Goal: Task Accomplishment & Management: Manage account settings

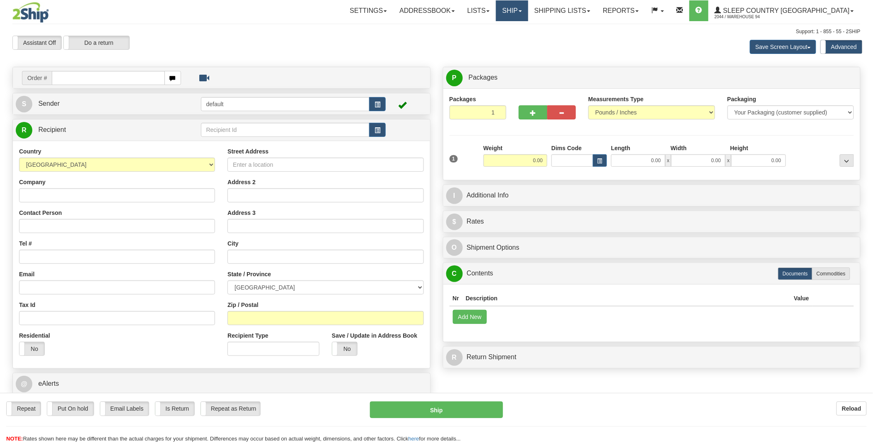
click at [528, 15] on link "Ship" at bounding box center [512, 10] width 32 height 21
click at [519, 39] on span "OnHold / Order Queue" at bounding box center [490, 39] width 58 height 7
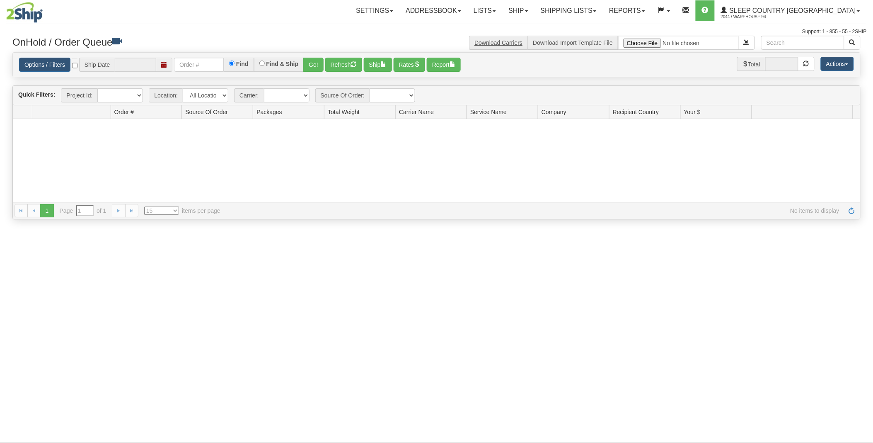
type input "[DATE]"
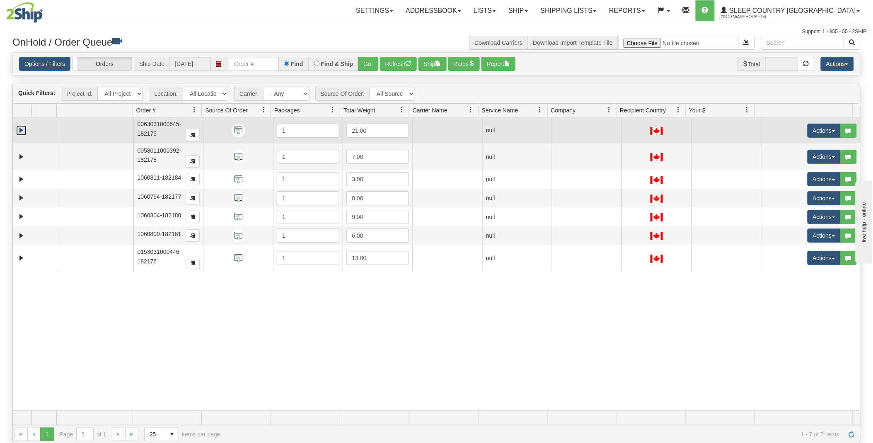
click at [21, 131] on link "Expand" at bounding box center [21, 130] width 10 height 10
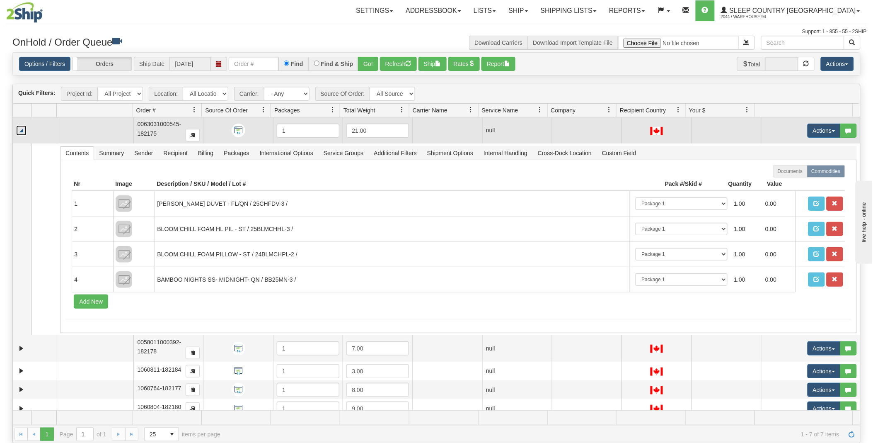
click at [18, 131] on link "Collapse" at bounding box center [21, 130] width 10 height 10
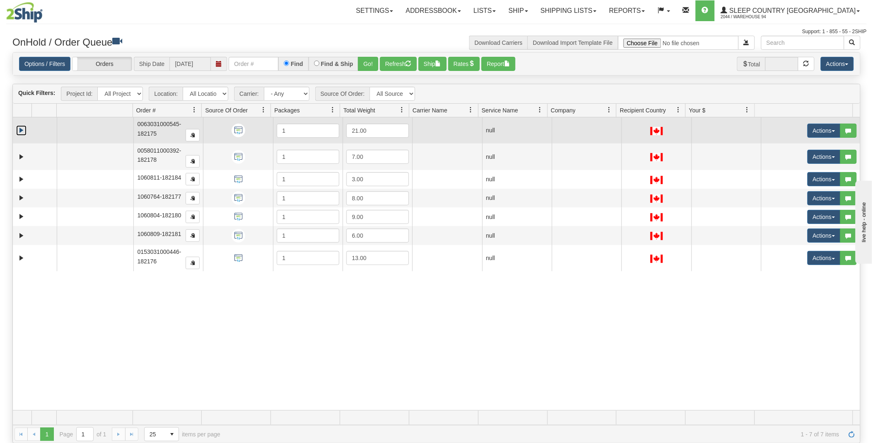
click at [21, 127] on link "Expand" at bounding box center [21, 130] width 10 height 10
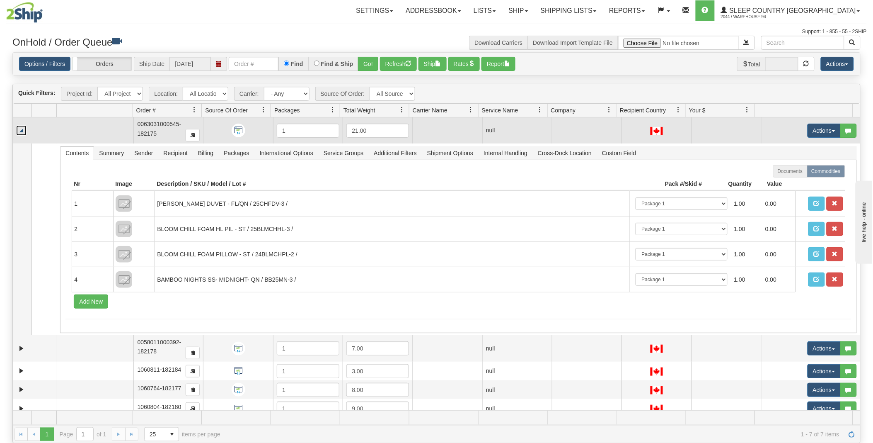
click at [21, 127] on link "Collapse" at bounding box center [21, 130] width 10 height 10
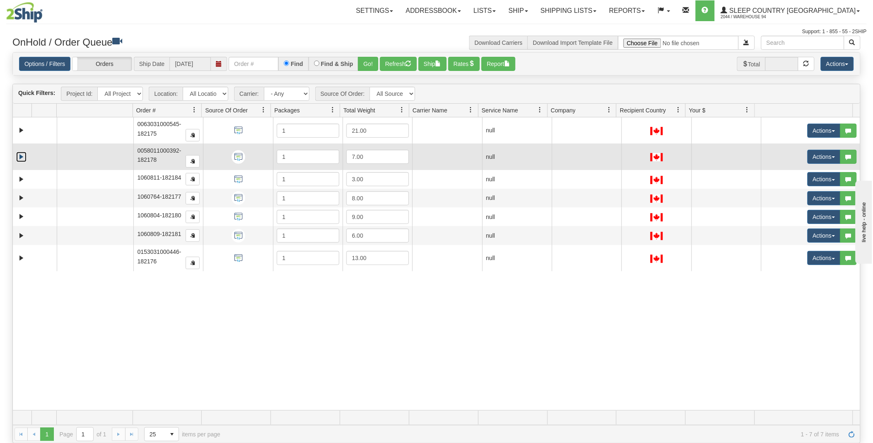
click at [19, 156] on link "Expand" at bounding box center [21, 157] width 10 height 10
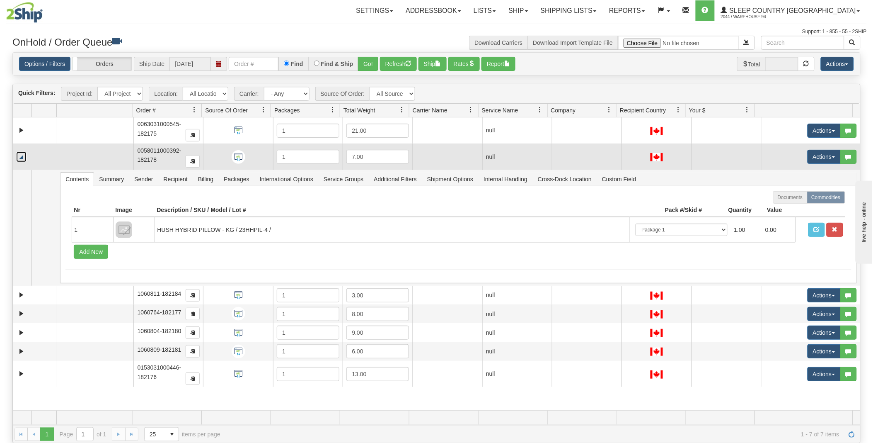
click at [19, 156] on link "Collapse" at bounding box center [21, 157] width 10 height 10
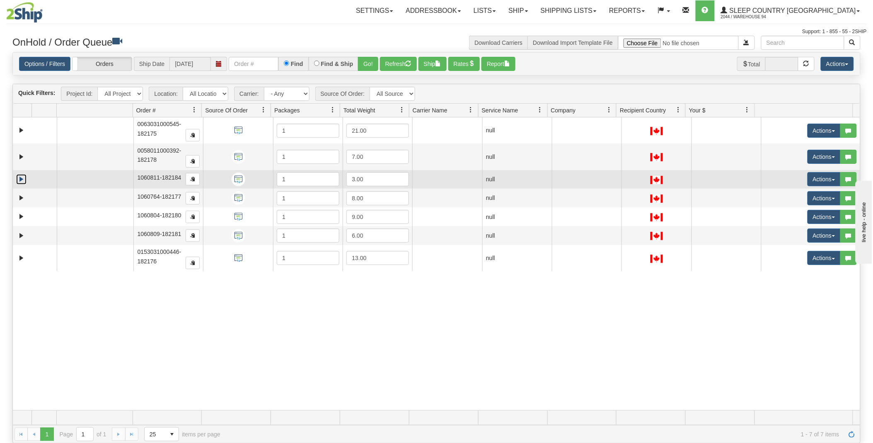
click at [20, 179] on link "Expand" at bounding box center [21, 179] width 10 height 10
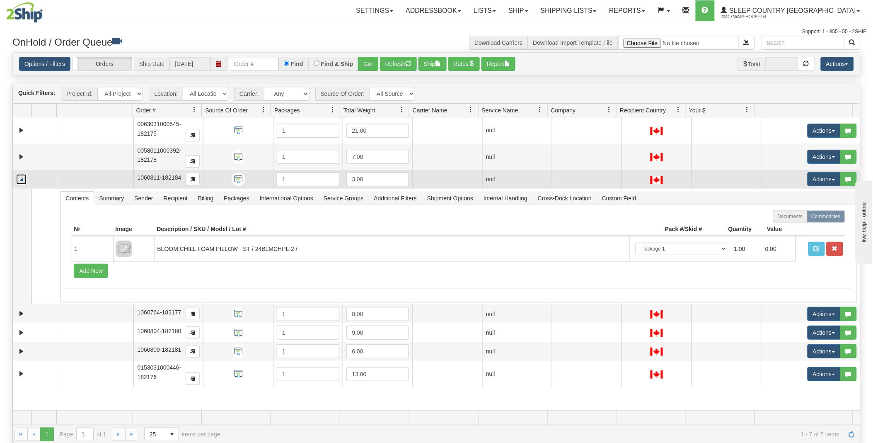
click at [20, 179] on link "Collapse" at bounding box center [21, 179] width 10 height 10
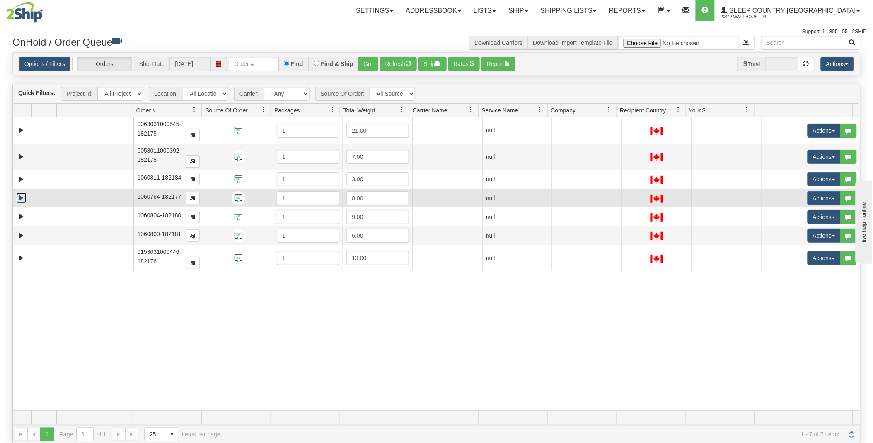
click at [19, 198] on link "Expand" at bounding box center [21, 198] width 10 height 10
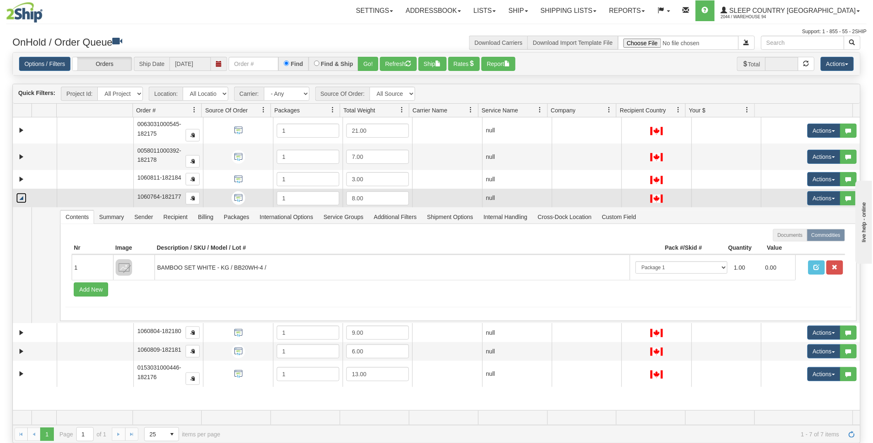
click at [19, 198] on link "Collapse" at bounding box center [21, 198] width 10 height 10
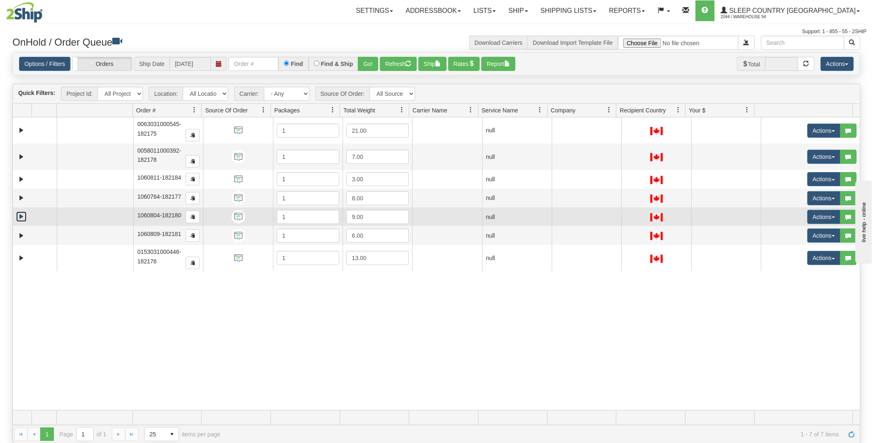
click at [22, 215] on link "Expand" at bounding box center [21, 216] width 10 height 10
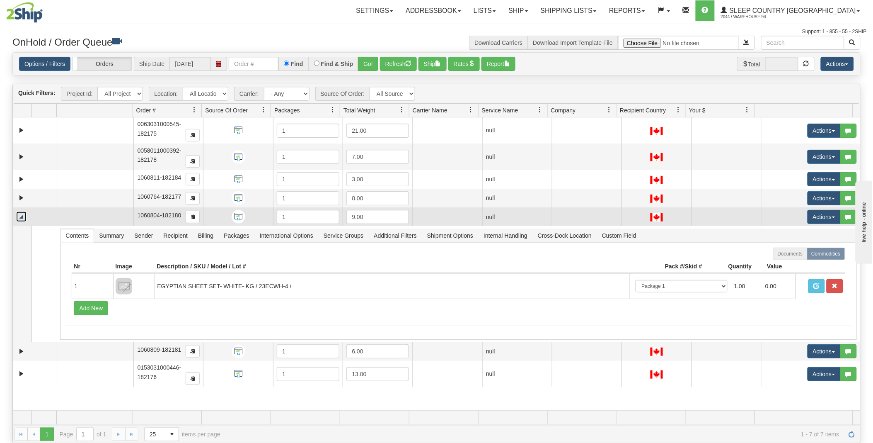
click at [22, 215] on link "Collapse" at bounding box center [21, 216] width 10 height 10
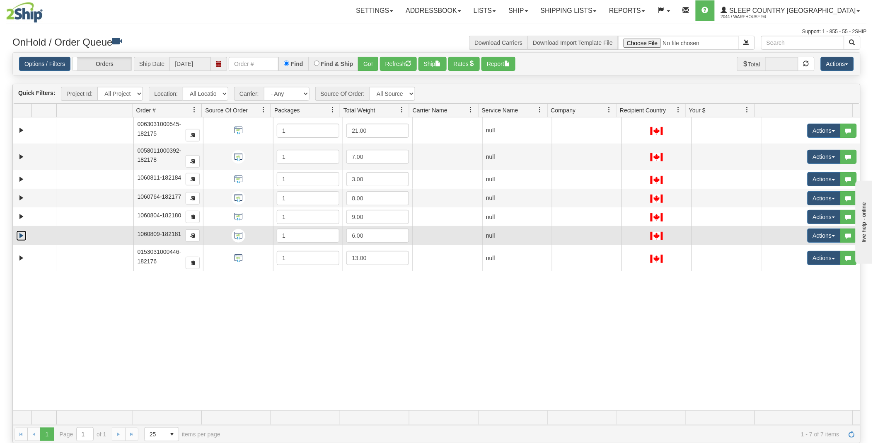
click at [20, 234] on link "Expand" at bounding box center [21, 235] width 10 height 10
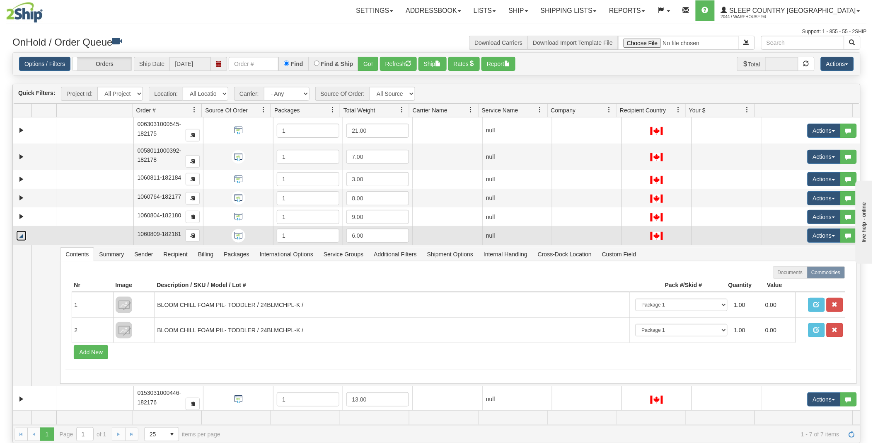
click at [20, 234] on link "Collapse" at bounding box center [21, 235] width 10 height 10
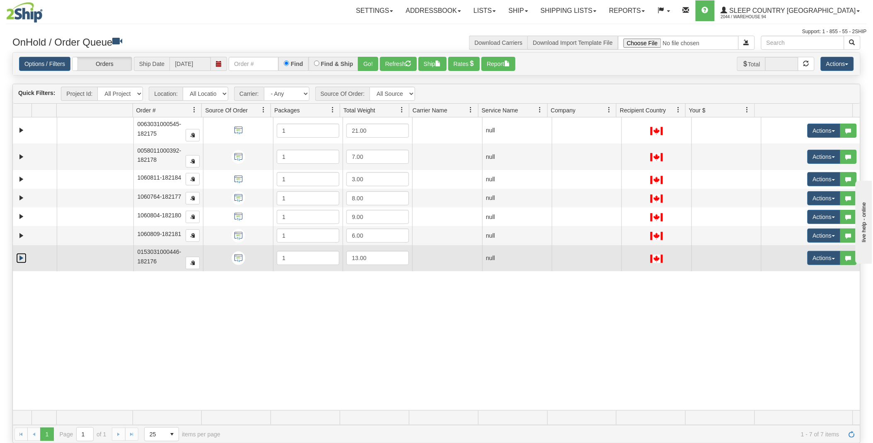
click at [23, 258] on link "Expand" at bounding box center [21, 258] width 10 height 10
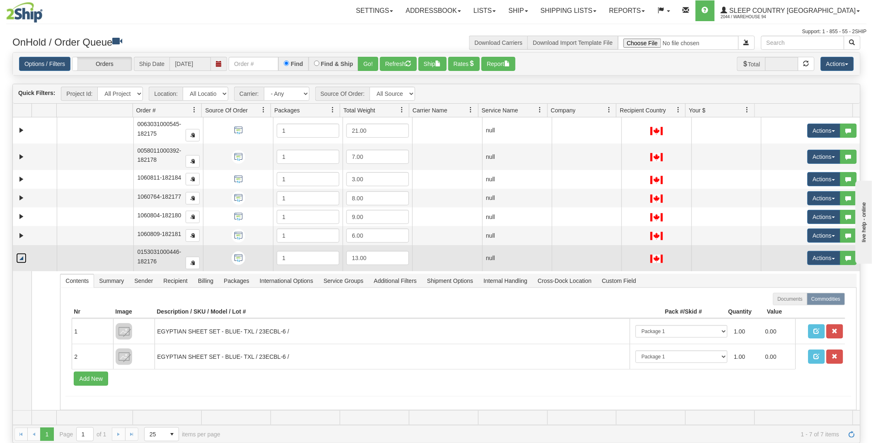
click at [23, 258] on link "Collapse" at bounding box center [21, 258] width 10 height 10
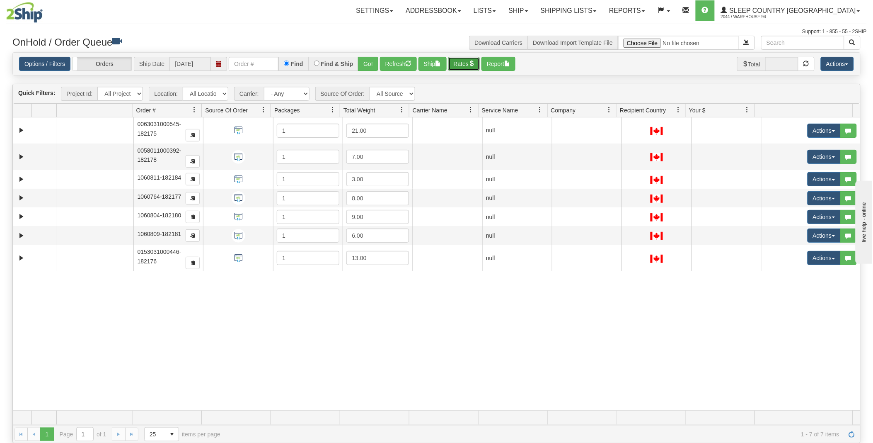
click at [473, 61] on button "Rates" at bounding box center [465, 64] width 32 height 14
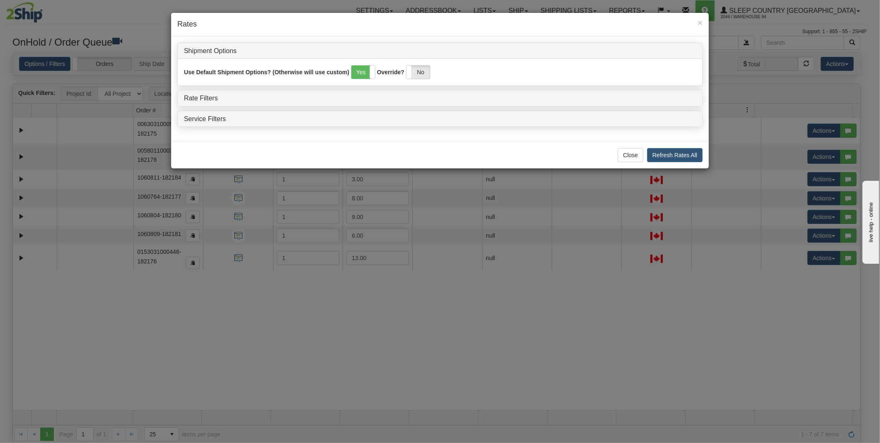
click at [181, 96] on div "Rate Filters" at bounding box center [440, 98] width 525 height 16
click at [187, 96] on link "Rate Filters" at bounding box center [201, 98] width 34 height 7
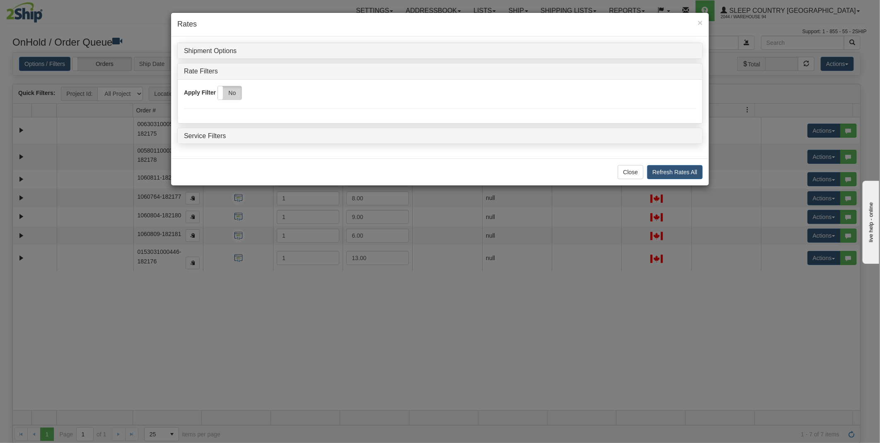
click at [224, 90] on label "No" at bounding box center [230, 92] width 24 height 13
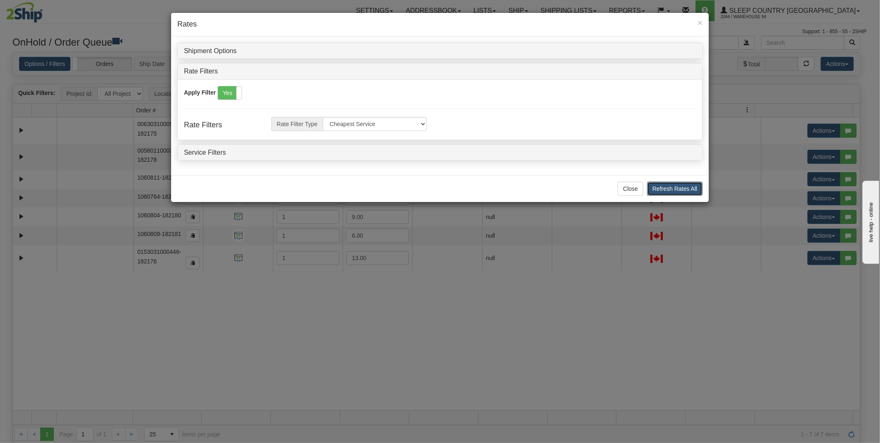
drag, startPoint x: 685, startPoint y: 194, endPoint x: 643, endPoint y: 209, distance: 44.8
click at [685, 193] on button "Refresh Rates All" at bounding box center [676, 189] width 56 height 14
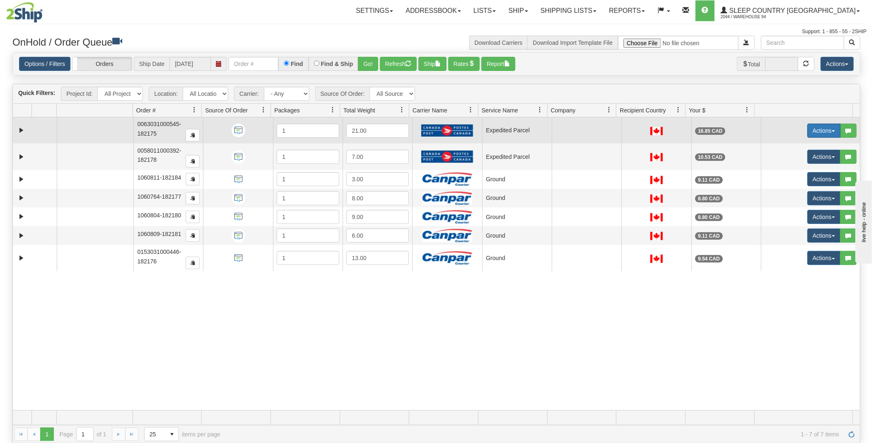
click at [815, 130] on button "Actions" at bounding box center [824, 131] width 33 height 14
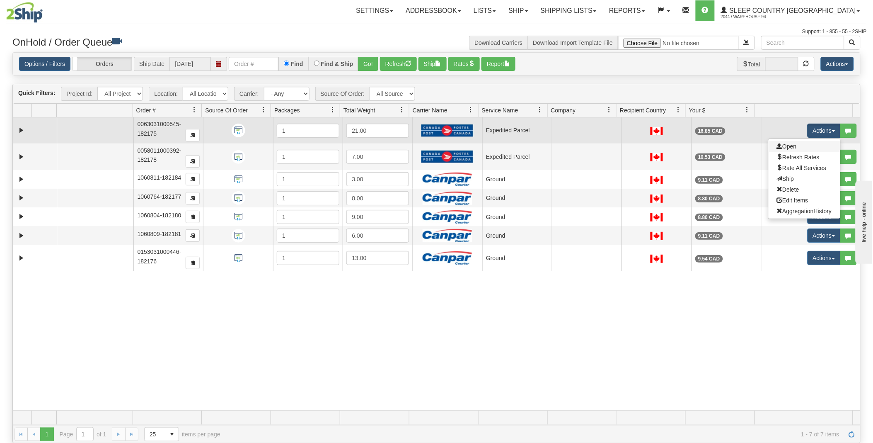
click at [801, 144] on link "Open" at bounding box center [805, 146] width 72 height 11
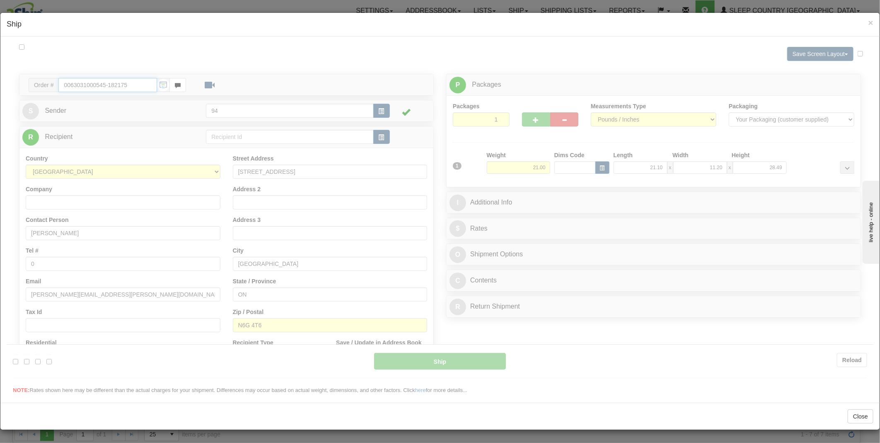
type input "DOM.EP"
type input "10:36"
type input "16:00"
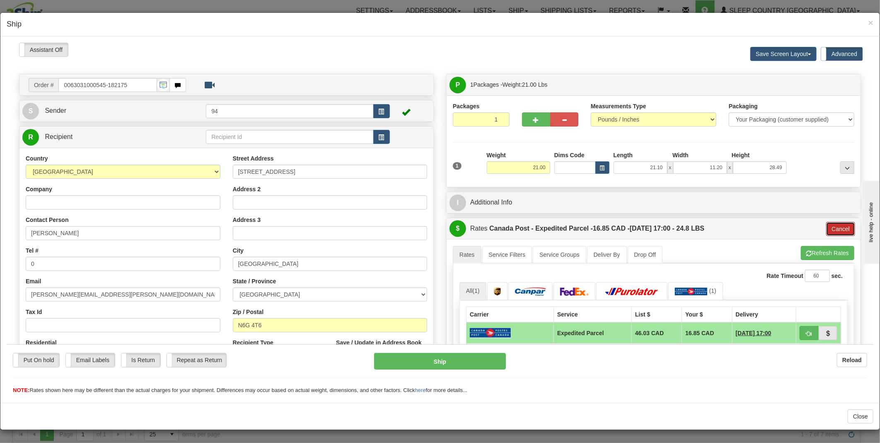
click at [844, 229] on button "Cancel" at bounding box center [841, 228] width 29 height 14
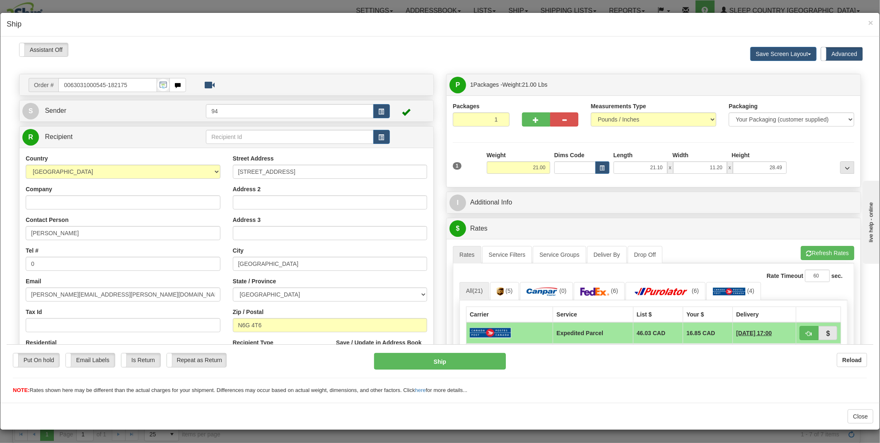
scroll to position [92, 0]
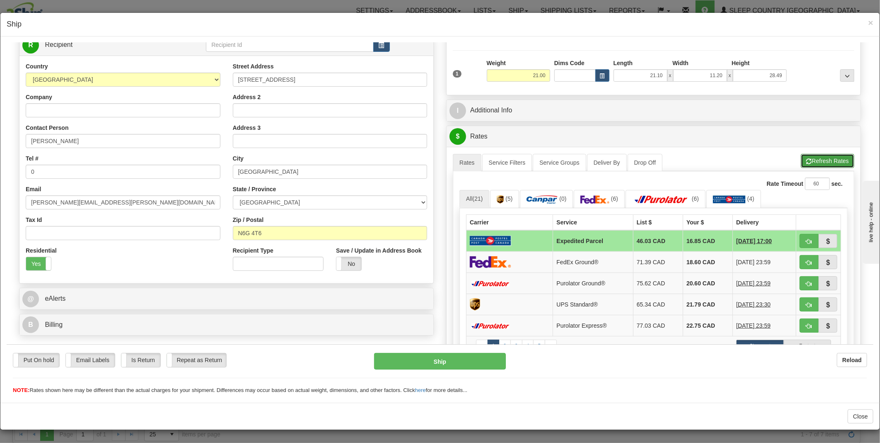
click at [828, 157] on button "Refresh Rates" at bounding box center [827, 160] width 53 height 14
click at [557, 201] on link "(0)" at bounding box center [546, 198] width 53 height 18
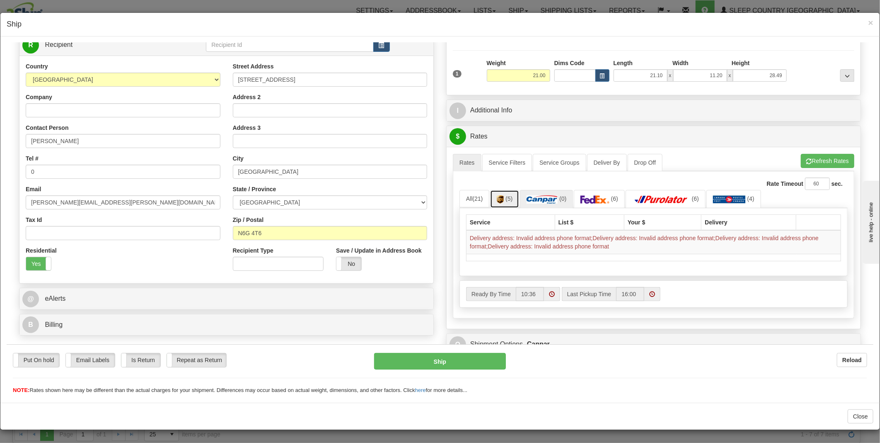
click at [497, 202] on img at bounding box center [500, 199] width 7 height 8
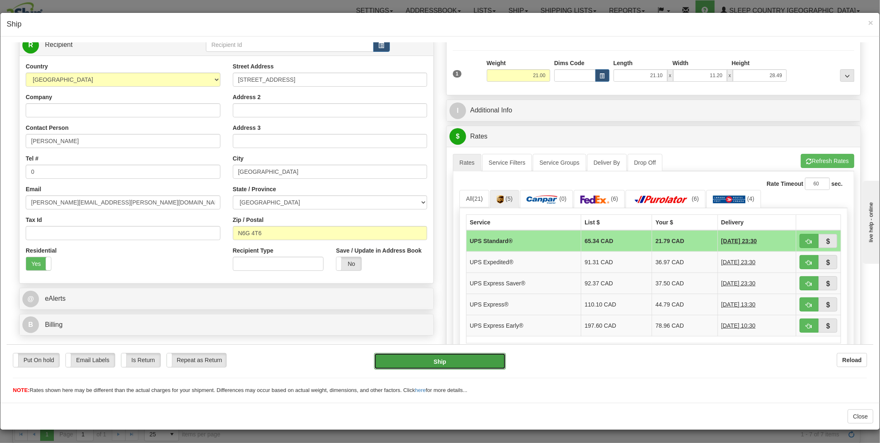
click at [426, 356] on button "Ship" at bounding box center [440, 360] width 132 height 17
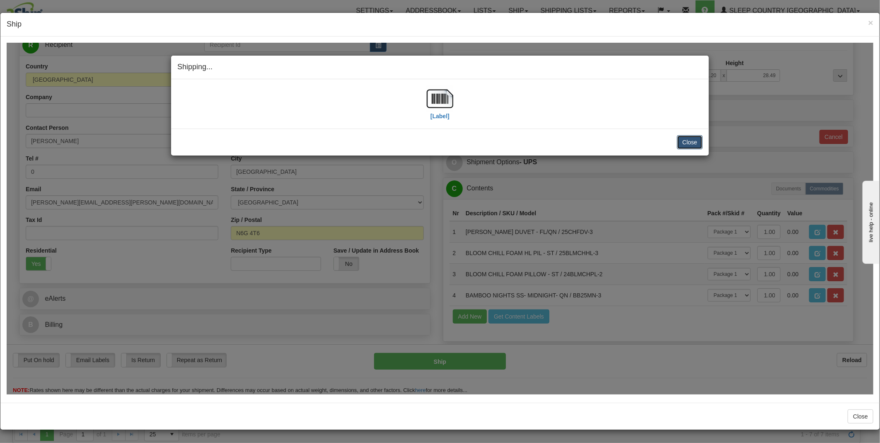
click at [687, 142] on button "Close" at bounding box center [690, 142] width 26 height 14
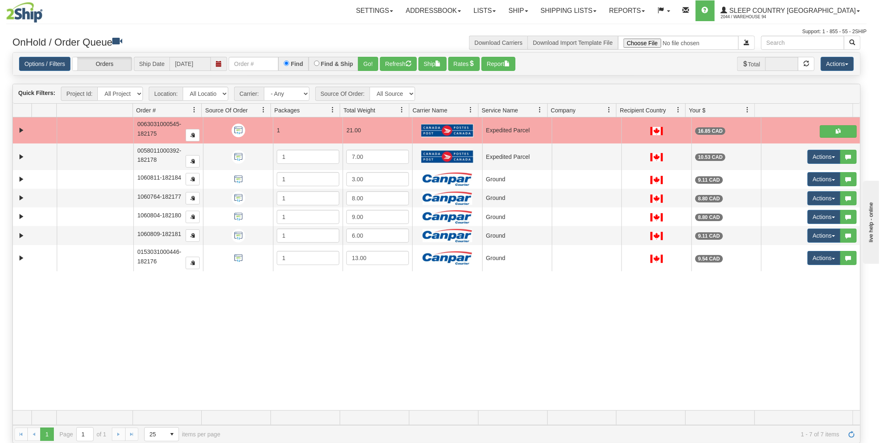
scroll to position [0, 0]
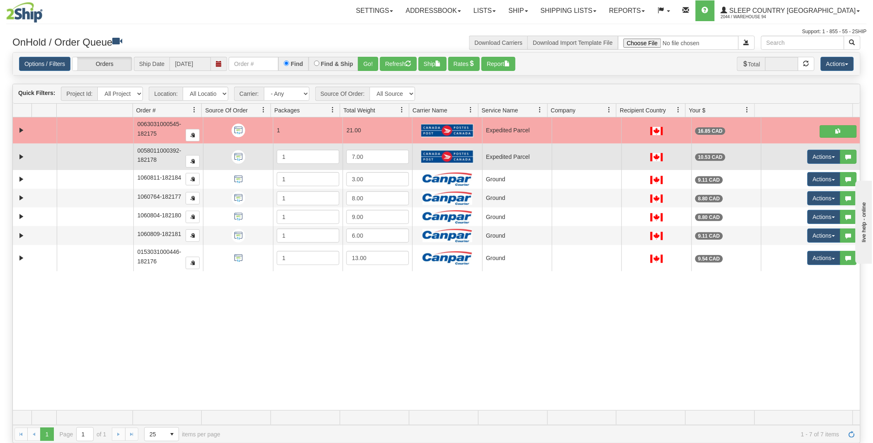
click at [626, 156] on div at bounding box center [657, 156] width 63 height 9
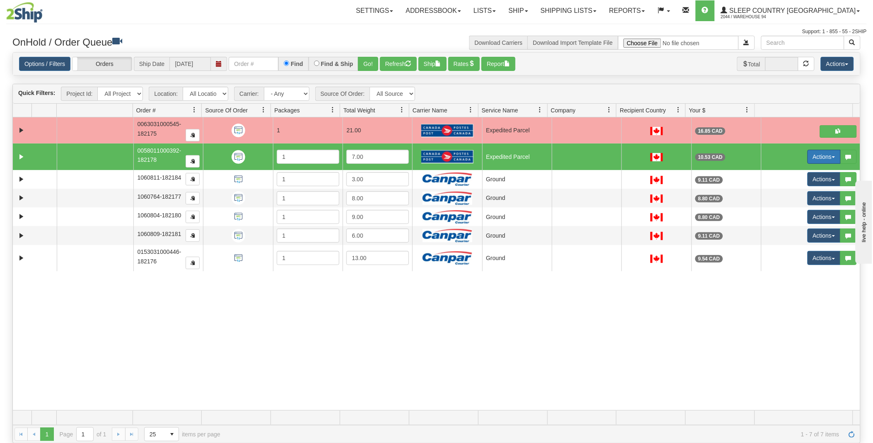
click at [830, 154] on button "Actions" at bounding box center [824, 157] width 33 height 14
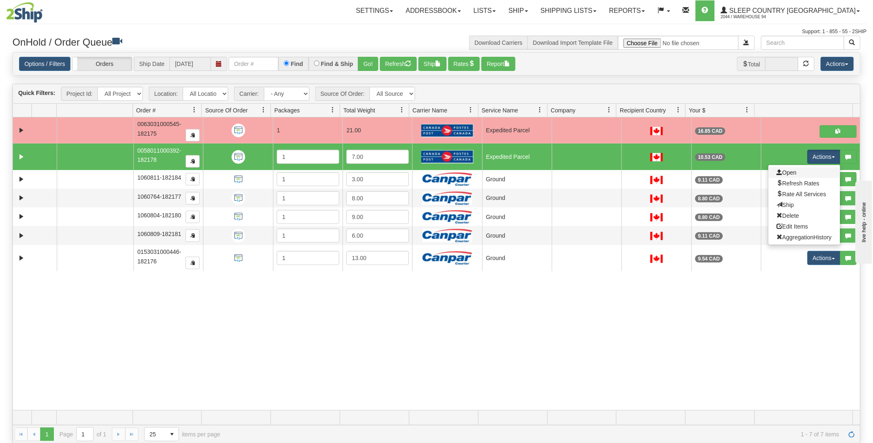
click at [794, 172] on link "Open" at bounding box center [805, 172] width 72 height 11
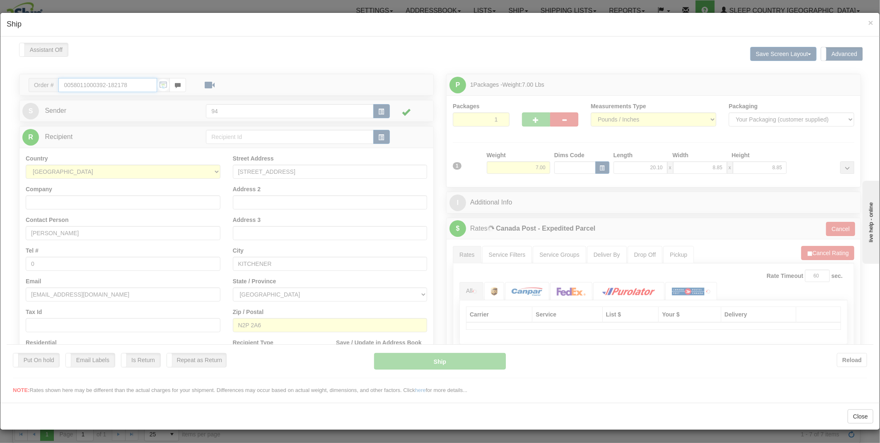
type input "DOM.EP"
type input "10:37"
type input "16:00"
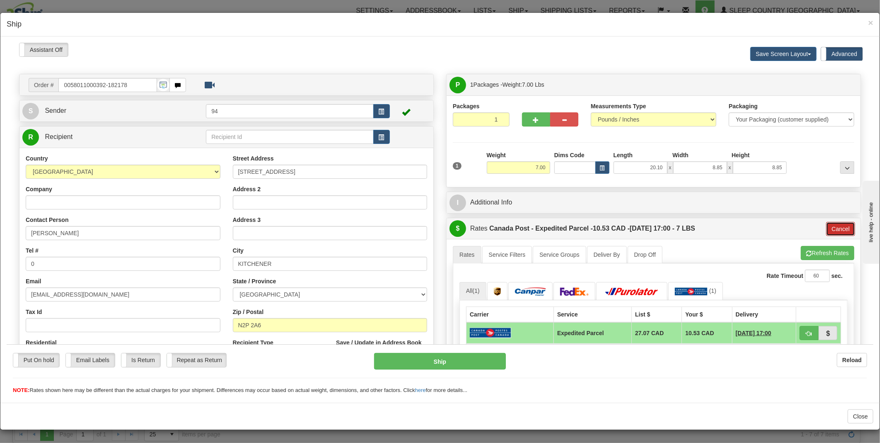
click at [839, 225] on button "Cancel" at bounding box center [841, 228] width 29 height 14
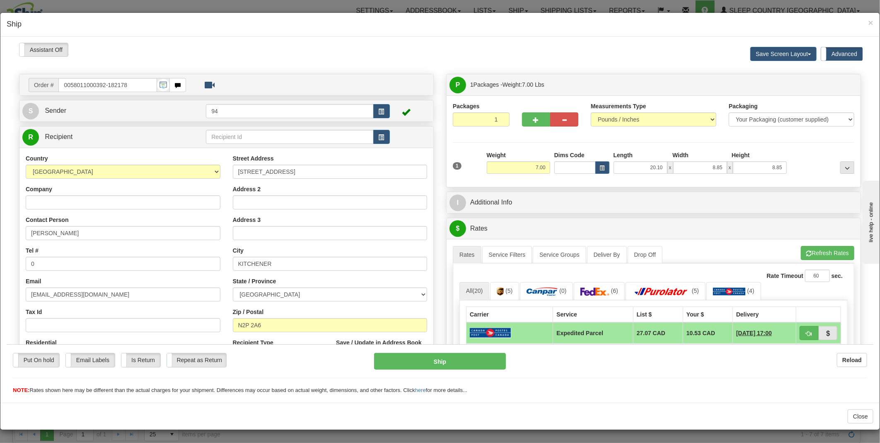
scroll to position [138, 0]
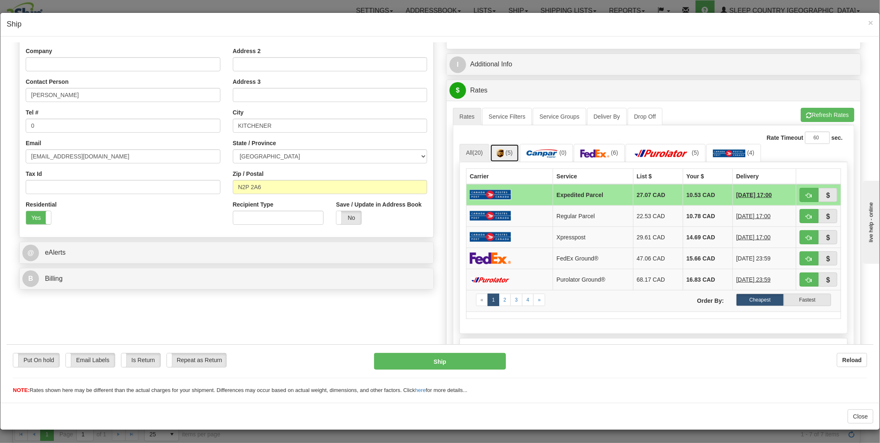
click at [506, 155] on span "(5)" at bounding box center [509, 152] width 7 height 7
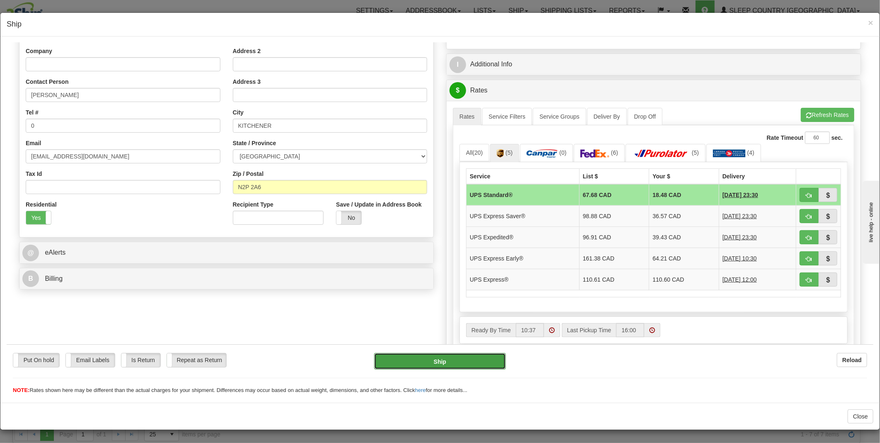
click at [413, 355] on button "Ship" at bounding box center [440, 360] width 132 height 17
type input "11"
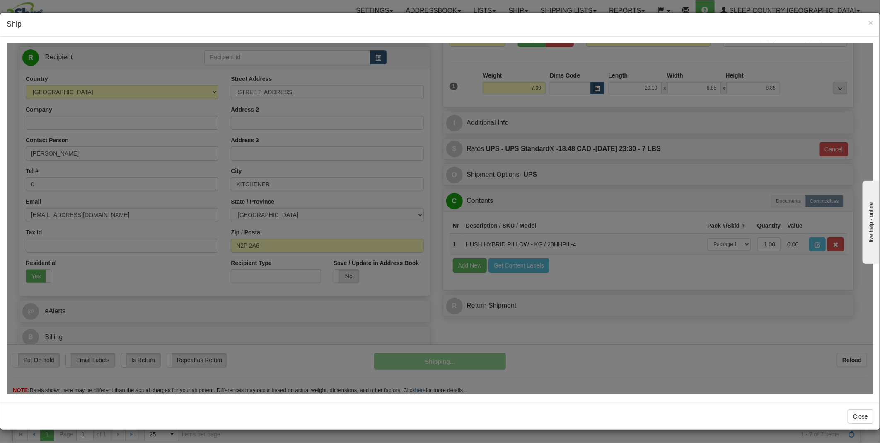
scroll to position [81, 0]
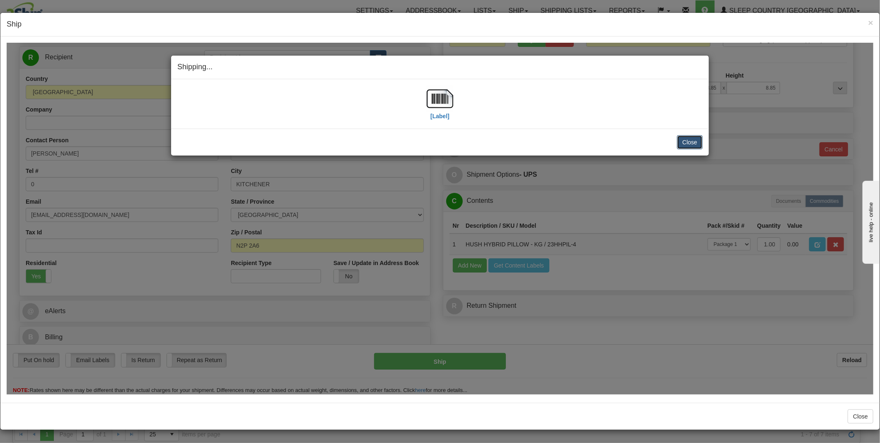
click at [702, 141] on button "Close" at bounding box center [690, 142] width 26 height 14
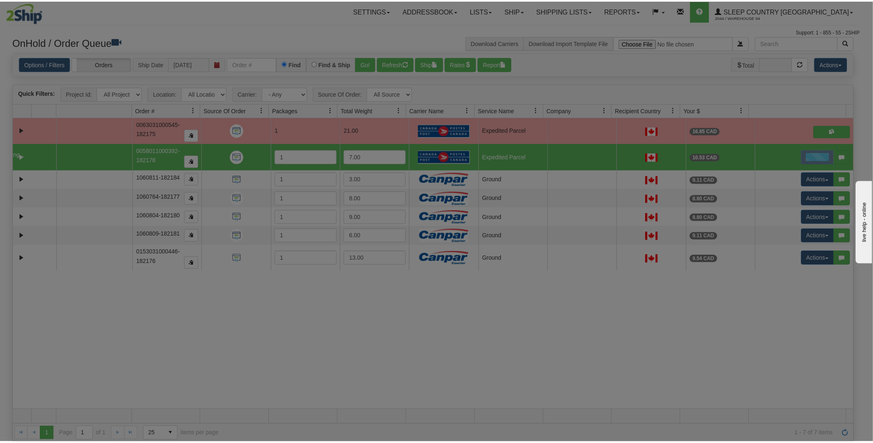
scroll to position [0, 0]
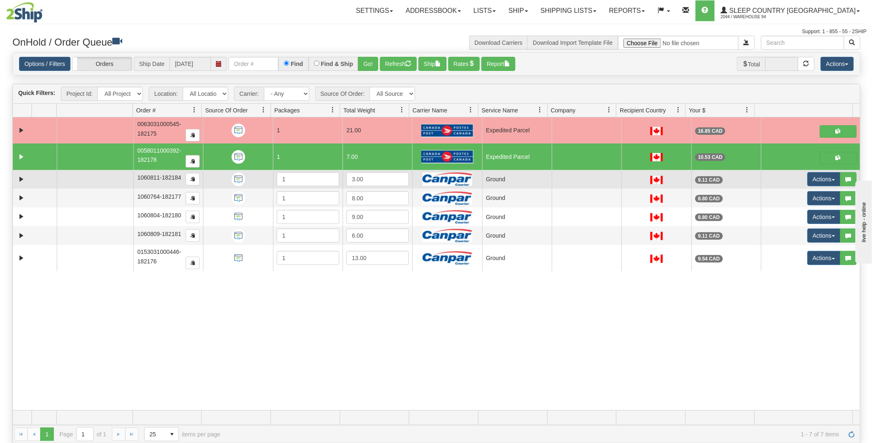
click at [546, 185] on td "Ground" at bounding box center [518, 179] width 70 height 19
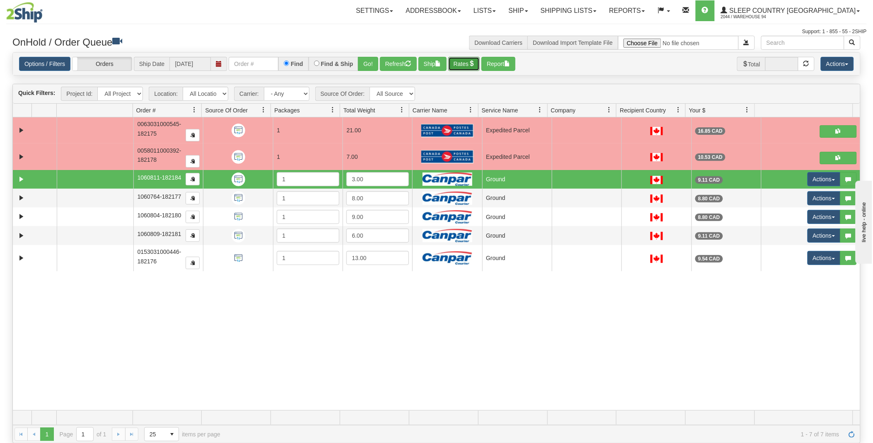
click at [465, 62] on button "Rates" at bounding box center [465, 64] width 32 height 14
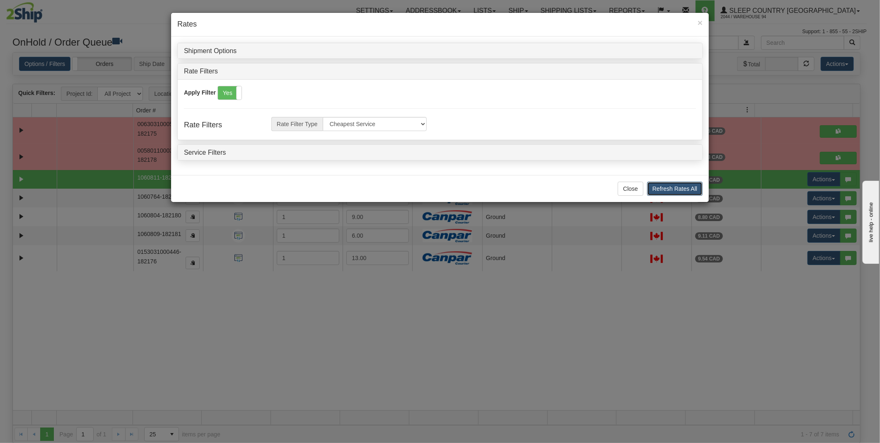
click at [702, 189] on button "Refresh Rates All" at bounding box center [676, 189] width 56 height 14
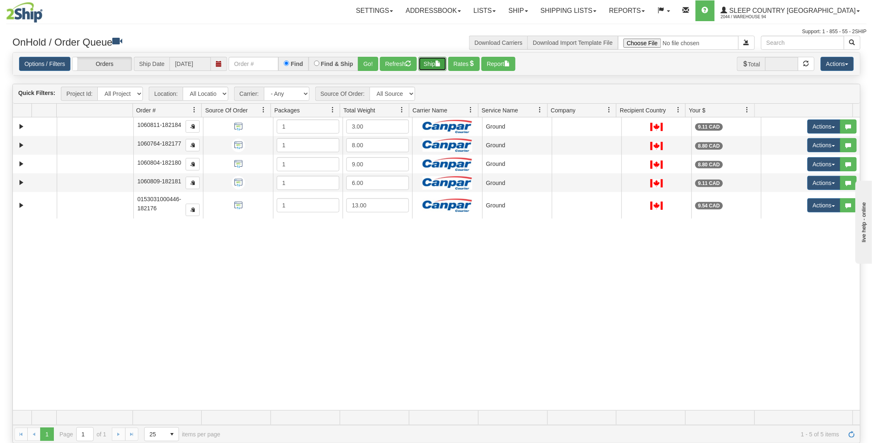
click at [429, 64] on button "Ship" at bounding box center [433, 64] width 28 height 14
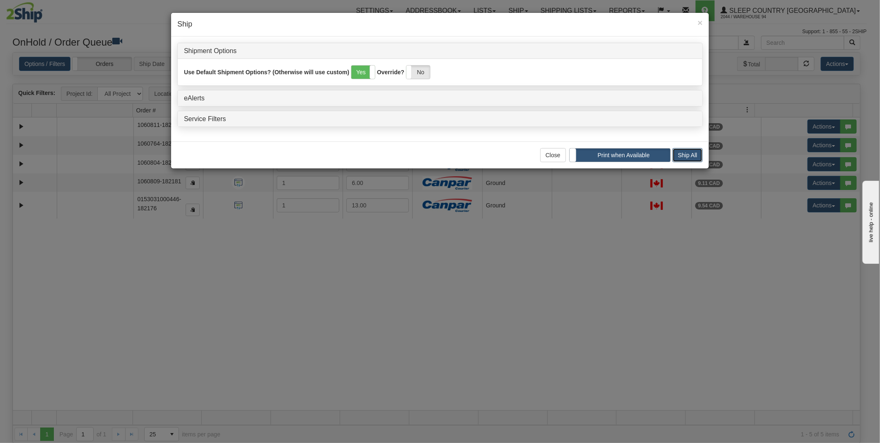
click at [694, 155] on button "Ship All" at bounding box center [688, 155] width 30 height 14
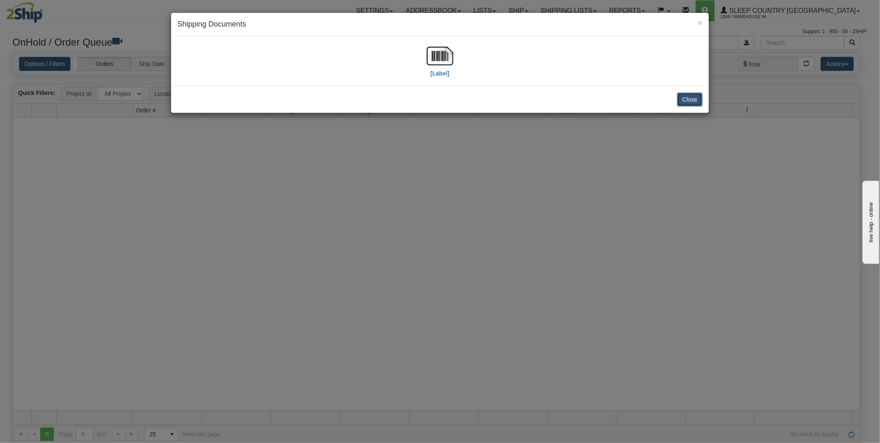
click at [689, 99] on button "Close" at bounding box center [690, 99] width 26 height 14
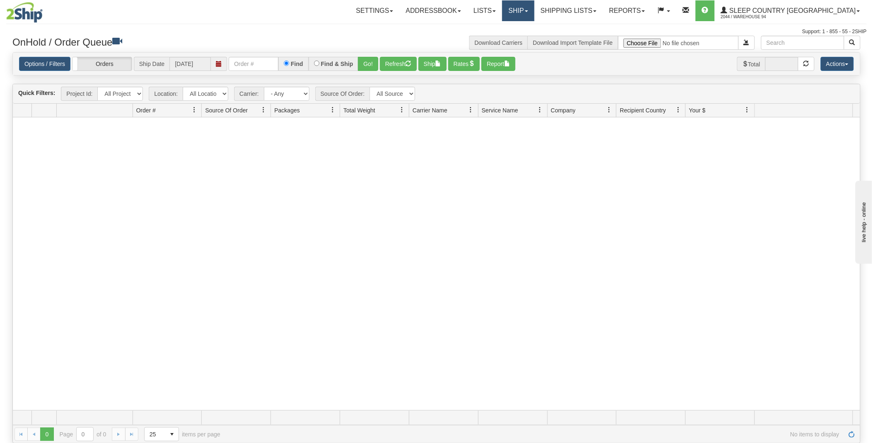
click at [534, 7] on link "Ship" at bounding box center [518, 10] width 32 height 21
click at [603, 7] on link "Shipping lists" at bounding box center [569, 10] width 68 height 21
click at [579, 27] on span "Current Shipments" at bounding box center [554, 29] width 49 height 7
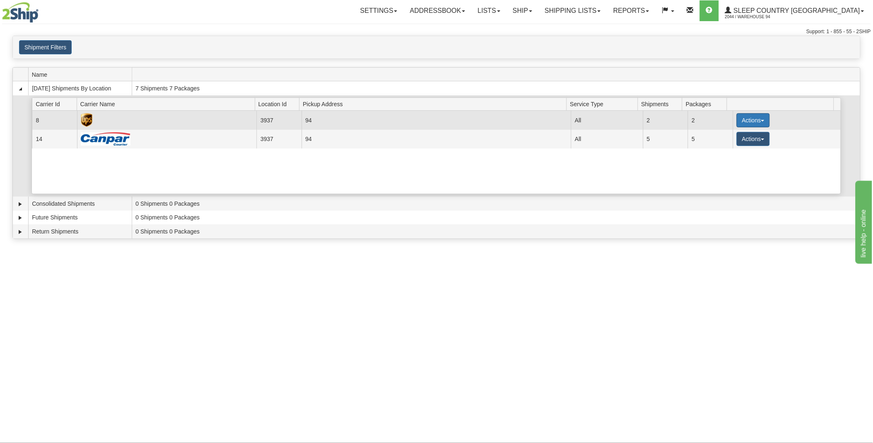
click at [759, 118] on button "Actions" at bounding box center [753, 120] width 33 height 14
click at [727, 180] on span "Print" at bounding box center [720, 179] width 17 height 6
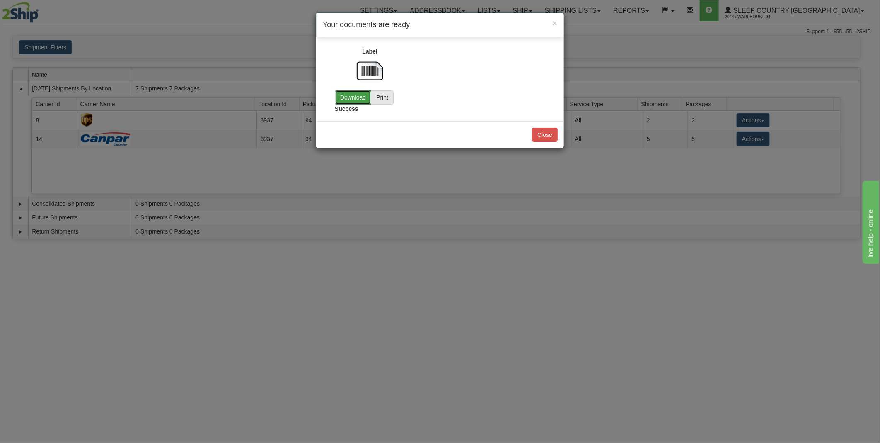
click at [350, 100] on link "Download" at bounding box center [353, 97] width 36 height 14
drag, startPoint x: 546, startPoint y: 134, endPoint x: 703, endPoint y: 90, distance: 163.1
click at [546, 133] on button "Close" at bounding box center [545, 135] width 26 height 14
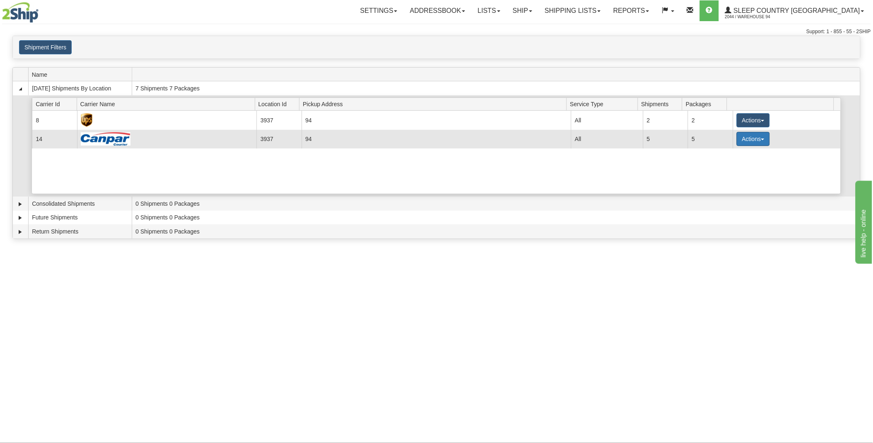
click at [757, 140] on button "Actions" at bounding box center [753, 139] width 33 height 14
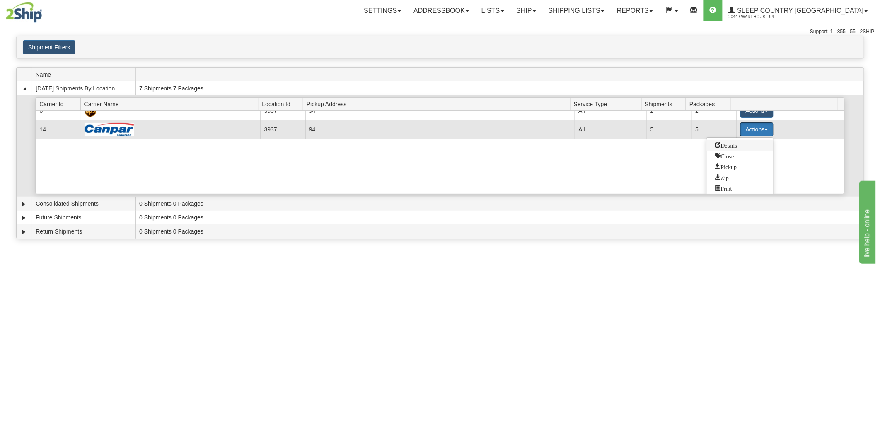
scroll to position [12, 0]
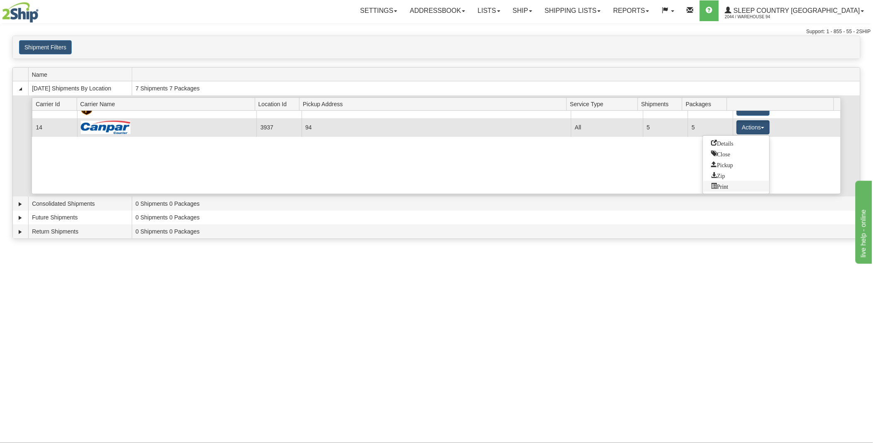
click at [730, 186] on link "Print" at bounding box center [736, 186] width 66 height 11
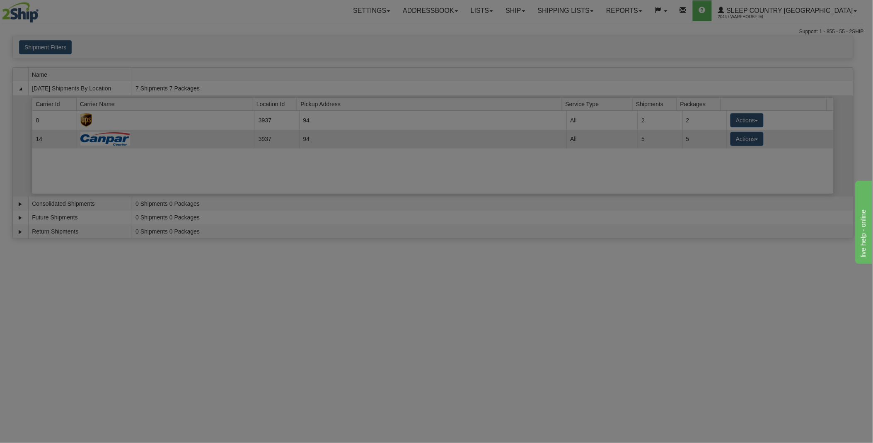
scroll to position [0, 0]
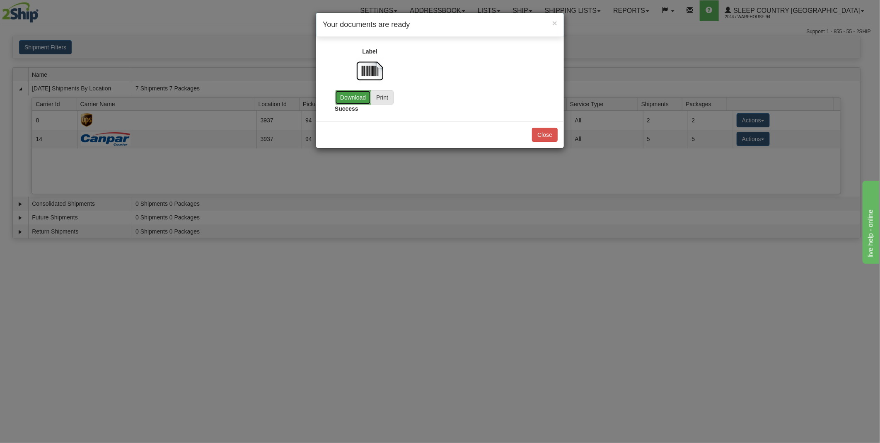
click at [349, 92] on link "Download" at bounding box center [353, 97] width 36 height 14
click at [552, 135] on button "Close" at bounding box center [545, 135] width 26 height 14
